Goal: Use online tool/utility: Utilize a website feature to perform a specific function

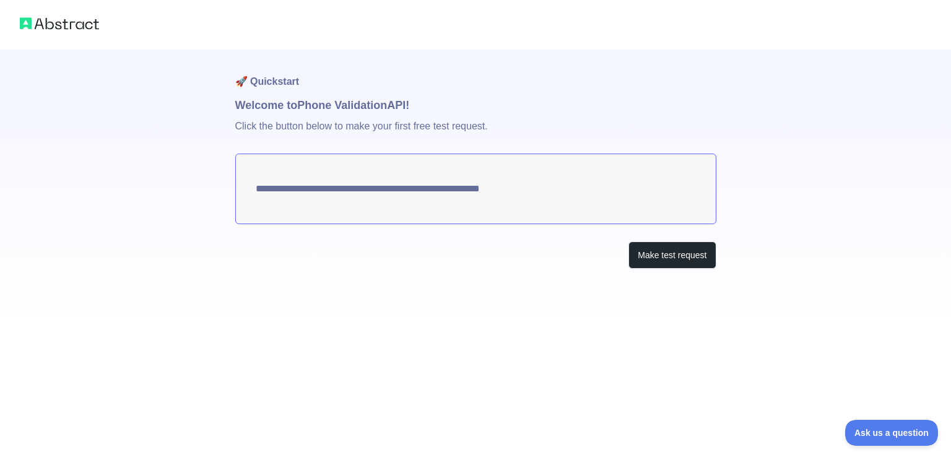
click at [502, 188] on textarea "**********" at bounding box center [475, 189] width 481 height 71
click at [660, 264] on button "Make test request" at bounding box center [671, 255] width 87 height 28
click at [357, 191] on textarea "**********" at bounding box center [475, 189] width 481 height 71
drag, startPoint x: 397, startPoint y: 191, endPoint x: 425, endPoint y: 189, distance: 28.0
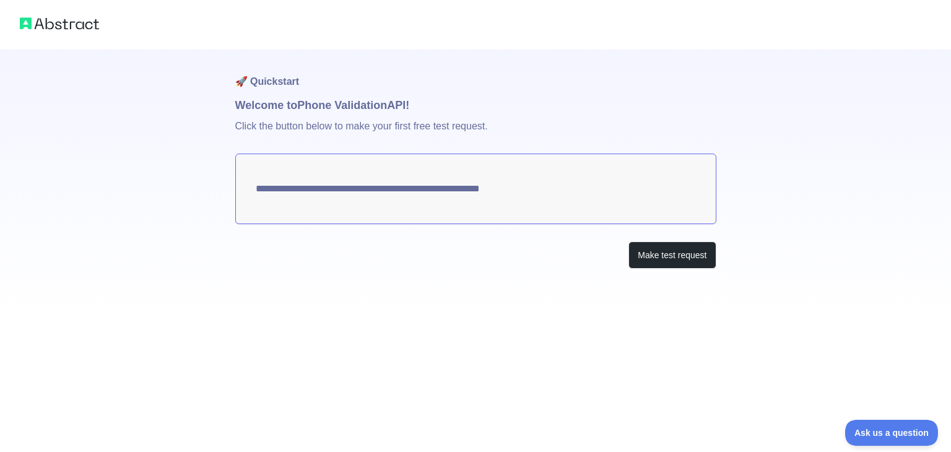
click at [425, 189] on textarea "**********" at bounding box center [475, 189] width 481 height 71
click at [660, 258] on button "Make test request" at bounding box center [671, 255] width 87 height 28
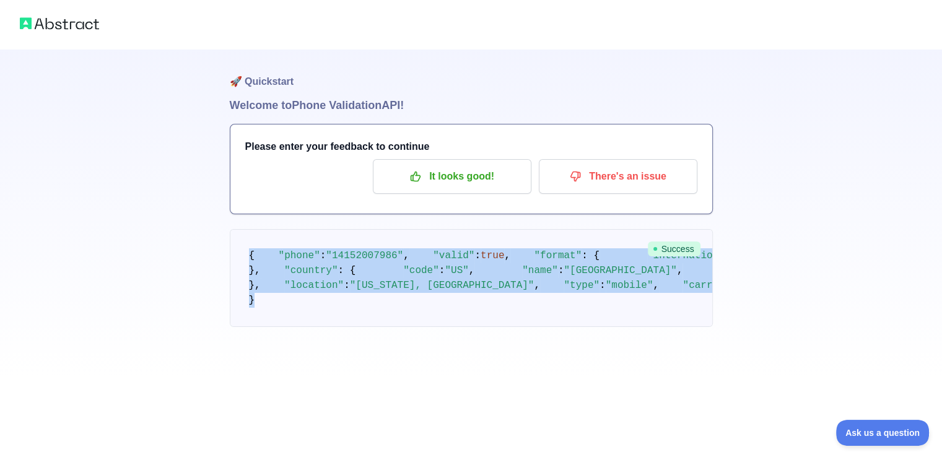
scroll to position [102, 0]
drag, startPoint x: 250, startPoint y: 258, endPoint x: 408, endPoint y: 464, distance: 260.1
click at [408, 451] on html "🚀 Quickstart Welcome to Phone Validation API! Please enter your feedback to con…" at bounding box center [471, 226] width 942 height 452
click at [199, 376] on div "🚀 Quickstart Welcome to Phone Validation API! Please enter your feedback to con…" at bounding box center [471, 188] width 942 height 376
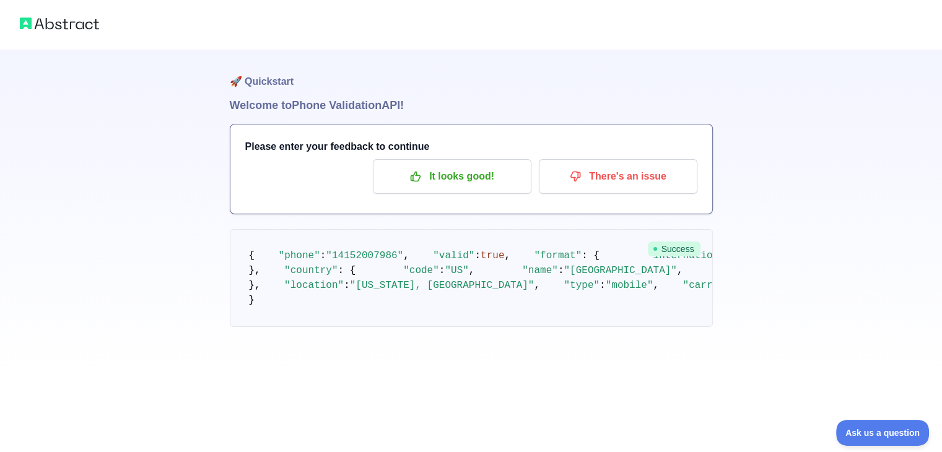
scroll to position [0, 0]
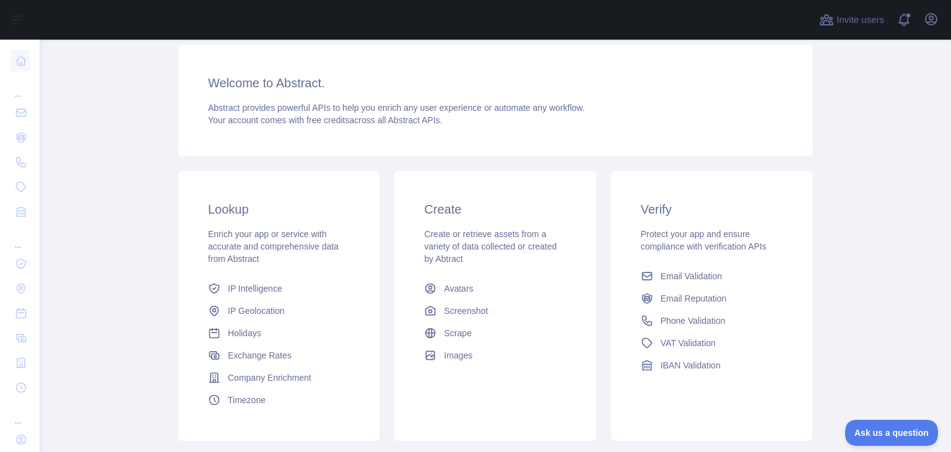
scroll to position [165, 0]
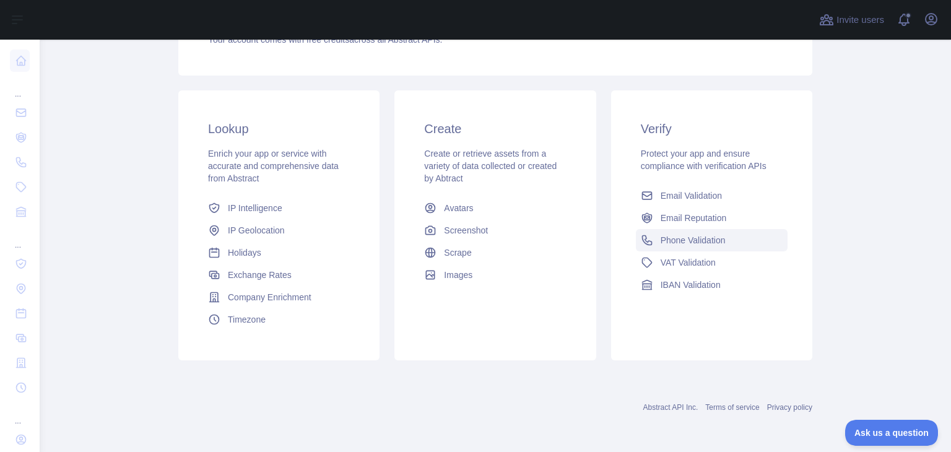
click at [689, 250] on link "Phone Validation" at bounding box center [712, 240] width 152 height 22
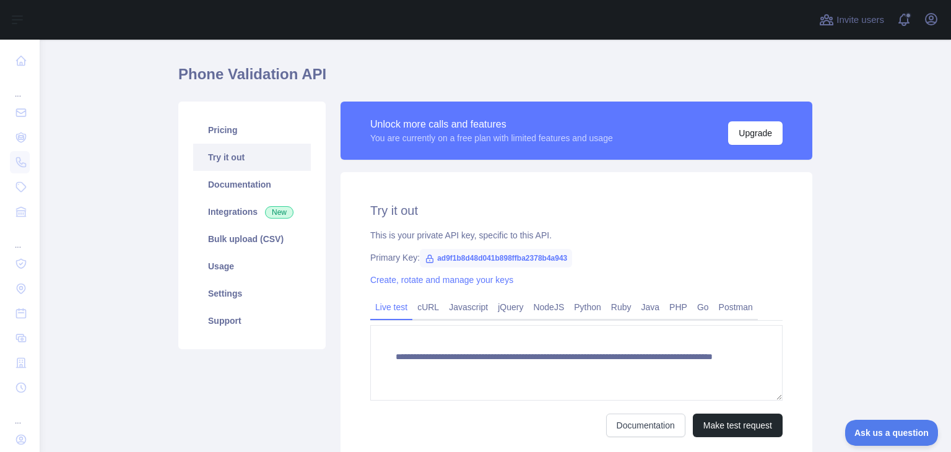
scroll to position [29, 0]
drag, startPoint x: 430, startPoint y: 258, endPoint x: 618, endPoint y: 257, distance: 187.6
click at [618, 257] on div "Primary Key: ad9f1b8d48d041b898ffba2378b4a943" at bounding box center [576, 258] width 412 height 12
copy span "ad9f1b8d48d041b898ffba2378b4a943"
click at [438, 256] on span "ad9f1b8d48d041b898ffba2378b4a943" at bounding box center [496, 259] width 152 height 19
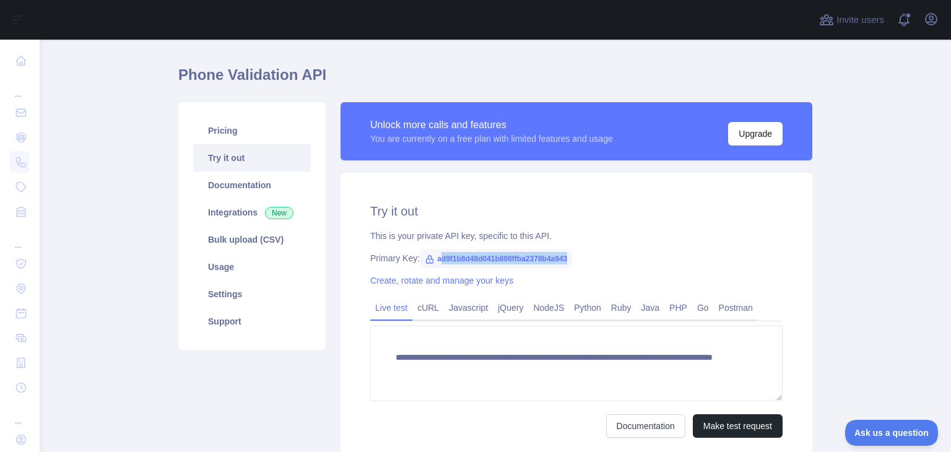
drag, startPoint x: 432, startPoint y: 261, endPoint x: 586, endPoint y: 264, distance: 154.2
click at [586, 264] on div "Primary Key: ad9f1b8d48d041b898ffba2378b4a943" at bounding box center [576, 258] width 412 height 12
click at [430, 258] on span "ad9f1b8d48d041b898ffba2378b4a943" at bounding box center [496, 259] width 152 height 19
drag, startPoint x: 430, startPoint y: 258, endPoint x: 624, endPoint y: 264, distance: 194.5
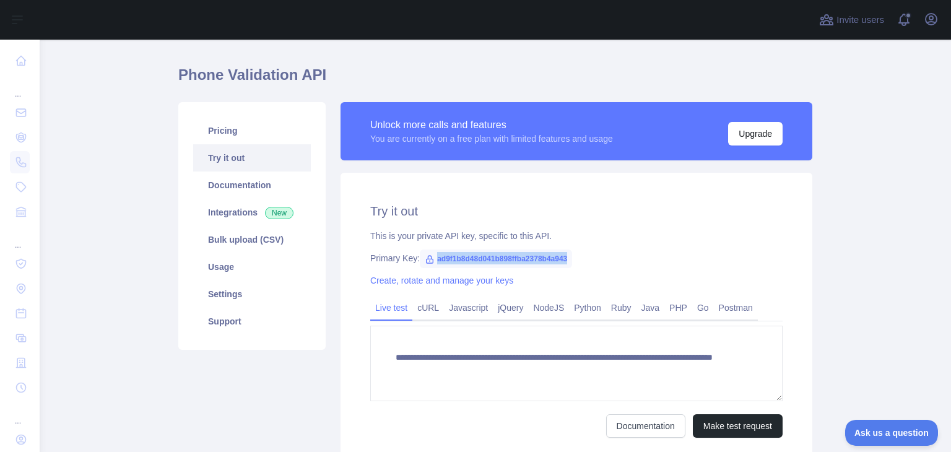
click at [624, 264] on div "**********" at bounding box center [577, 320] width 472 height 295
copy span "ad9f1b8d48d041b898ffba2378b4a943"
